Goal: Information Seeking & Learning: Find specific fact

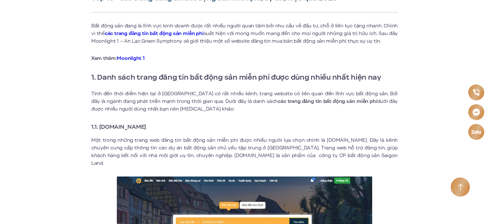
drag, startPoint x: 0, startPoint y: 0, endPoint x: 100, endPoint y: 126, distance: 160.8
click at [100, 126] on h3 "1.1. [DOMAIN_NAME]" at bounding box center [244, 127] width 306 height 9
copy strong "[DOMAIN_NAME]"
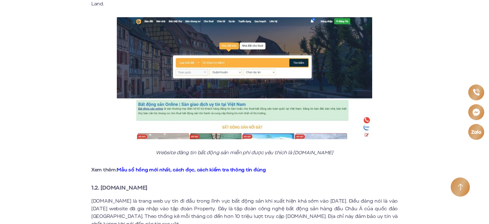
scroll to position [479, 0]
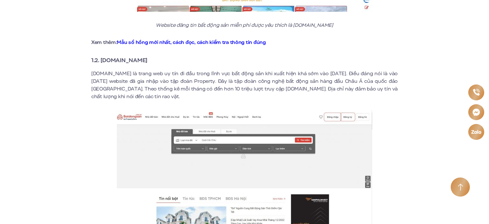
drag, startPoint x: 163, startPoint y: 55, endPoint x: 100, endPoint y: 53, distance: 63.5
click at [100, 56] on h3 "1.2. [DOMAIN_NAME]" at bounding box center [244, 60] width 306 height 9
copy strong "[DOMAIN_NAME]"
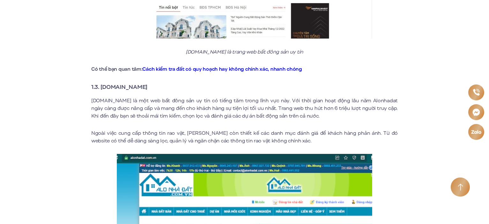
scroll to position [734, 0]
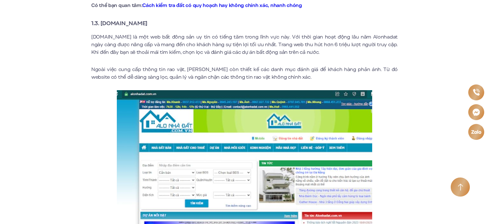
drag, startPoint x: 157, startPoint y: 16, endPoint x: 102, endPoint y: 17, distance: 54.9
click at [102, 19] on h3 "1.3. [DOMAIN_NAME]" at bounding box center [244, 23] width 306 height 9
copy strong "[DOMAIN_NAME]"
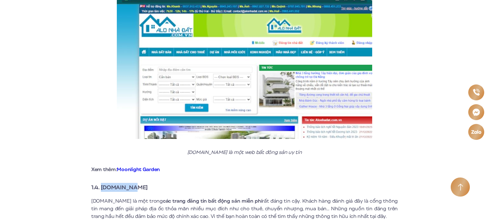
drag, startPoint x: 140, startPoint y: 181, endPoint x: 100, endPoint y: 179, distance: 39.9
click at [100, 183] on h3 "1.4. [DOMAIN_NAME]" at bounding box center [244, 187] width 306 height 9
copy strong "[DOMAIN_NAME]"
